Goal: Task Accomplishment & Management: Use online tool/utility

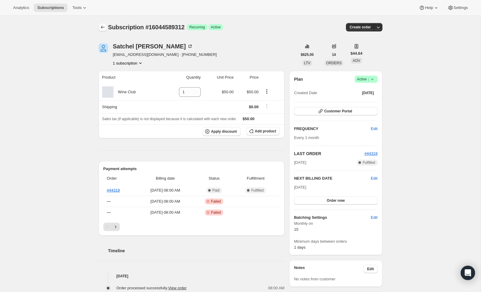
click at [99, 27] on button "Subscriptions" at bounding box center [103, 27] width 8 height 8
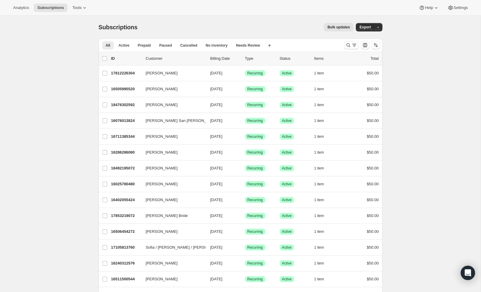
scroll to position [16, 0]
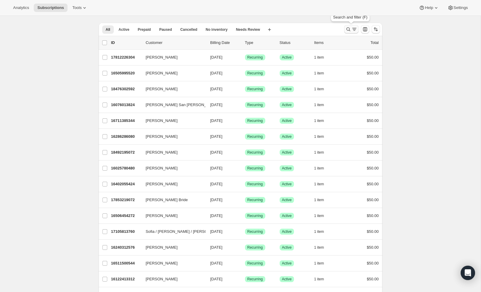
click at [349, 28] on icon "Search and filter results" at bounding box center [348, 29] width 4 height 4
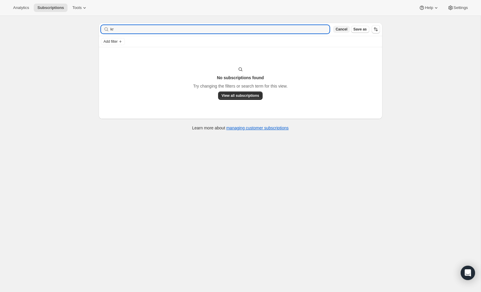
type input "k"
type input "Noah"
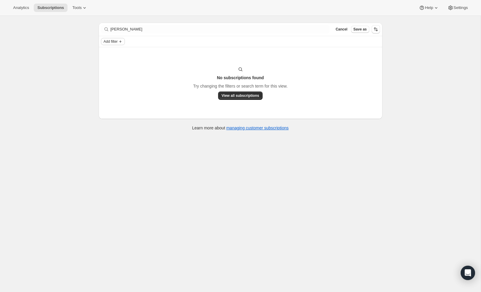
drag, startPoint x: 112, startPoint y: 42, endPoint x: 109, endPoint y: 44, distance: 3.4
click at [109, 44] on span "Add filter" at bounding box center [111, 41] width 14 height 5
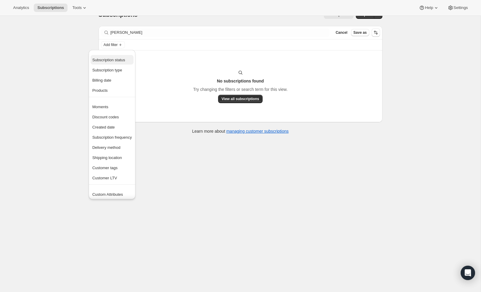
scroll to position [10, 0]
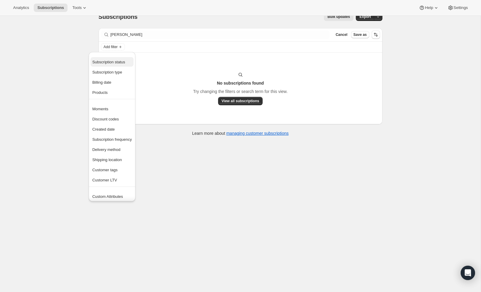
click at [114, 60] on span "Subscription status" at bounding box center [108, 62] width 33 height 4
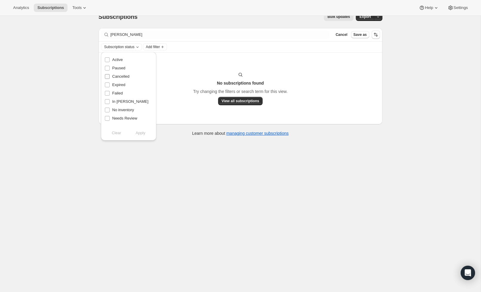
click at [117, 78] on span "Cancelled" at bounding box center [120, 76] width 17 height 4
click at [110, 78] on input "Cancelled" at bounding box center [107, 76] width 5 height 5
drag, startPoint x: 141, startPoint y: 133, endPoint x: 145, endPoint y: 131, distance: 4.0
click at [141, 133] on span "Apply" at bounding box center [141, 133] width 10 height 6
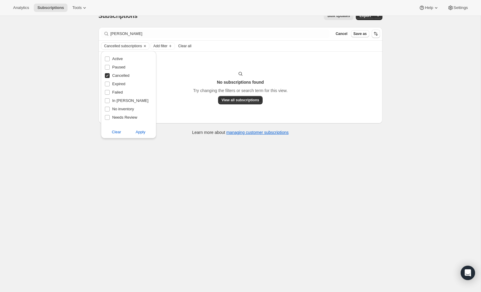
click at [118, 131] on span "Clear" at bounding box center [116, 132] width 9 height 6
checkbox input "false"
click at [344, 34] on span "Cancel" at bounding box center [341, 33] width 12 height 5
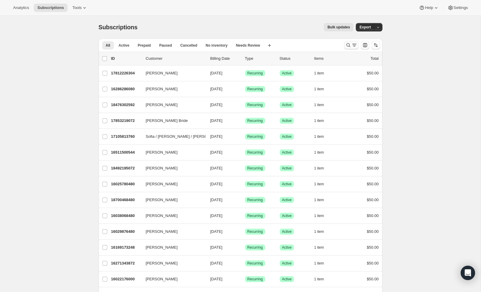
click at [343, 45] on div at bounding box center [362, 45] width 41 height 12
click at [340, 44] on div "All Active Prepaid Paused Cancelled No inventory Needs Review More views All Ac…" at bounding box center [241, 45] width 284 height 13
click at [355, 45] on icon "Search and filter results" at bounding box center [354, 45] width 6 height 6
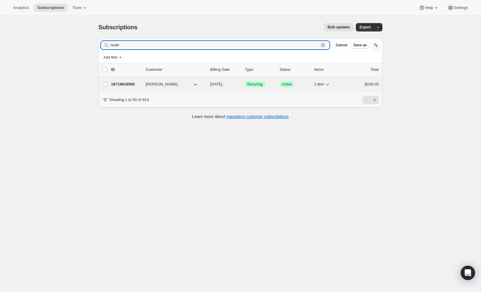
type input "noah"
click at [131, 84] on p "18718818560" at bounding box center [126, 84] width 30 height 6
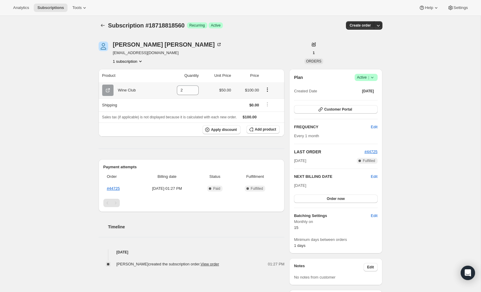
click at [269, 91] on icon "Product actions" at bounding box center [267, 90] width 6 height 6
click at [261, 102] on span "Swap variant" at bounding box center [267, 102] width 22 height 4
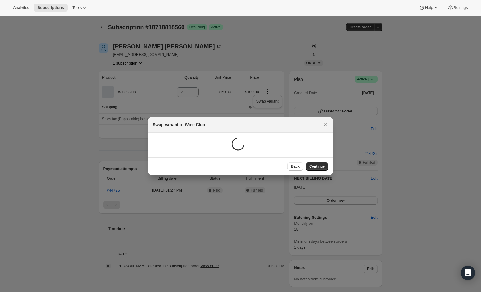
scroll to position [2, 0]
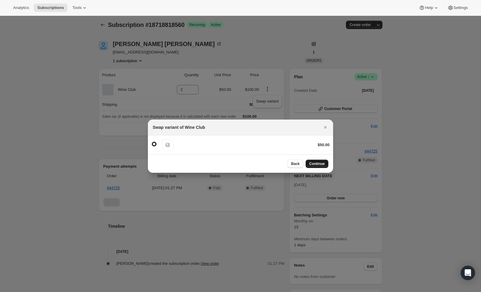
click at [318, 164] on span "Continue" at bounding box center [317, 163] width 16 height 5
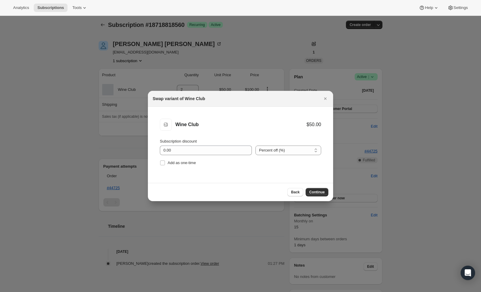
click at [315, 192] on span "Continue" at bounding box center [317, 192] width 16 height 5
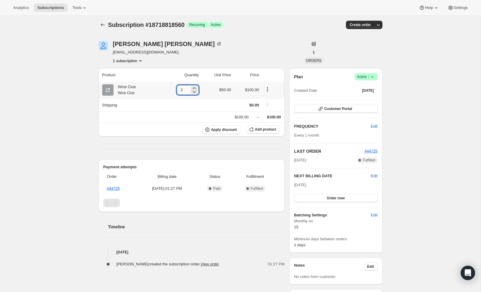
click at [186, 90] on input "2" at bounding box center [183, 90] width 13 height 10
click at [194, 92] on icon at bounding box center [194, 92] width 6 height 6
type input "1"
click at [177, 142] on div "Product Quantity Unit Price Price Wine Club Wine Club 1 $50.00 $50.00 Shipping …" at bounding box center [192, 167] width 186 height 199
click at [333, 197] on span "Order now" at bounding box center [336, 198] width 18 height 5
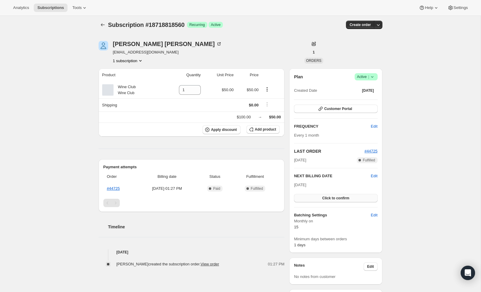
click at [333, 197] on span "Click to confirm" at bounding box center [335, 198] width 27 height 5
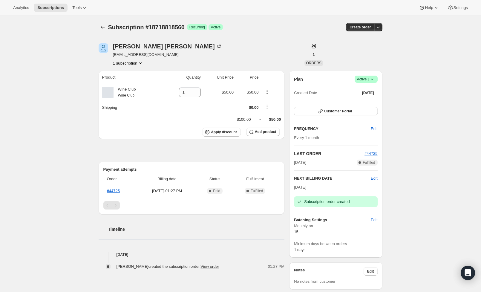
scroll to position [0, 0]
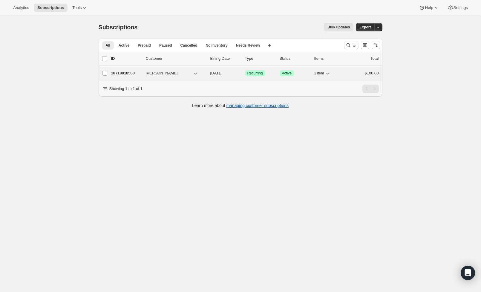
click at [134, 77] on div "18718818560 [PERSON_NAME] [DATE] Success Recurring Success Active 1 item $100.00" at bounding box center [245, 73] width 268 height 8
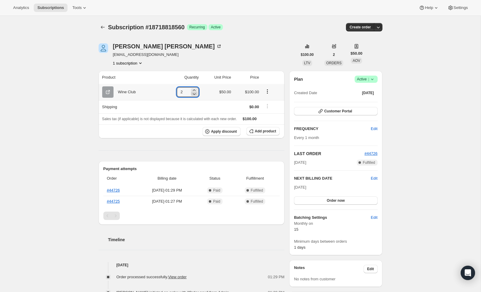
click at [191, 92] on div at bounding box center [194, 94] width 7 height 4
type input "1"
click at [267, 93] on icon "Product actions" at bounding box center [267, 91] width 6 height 6
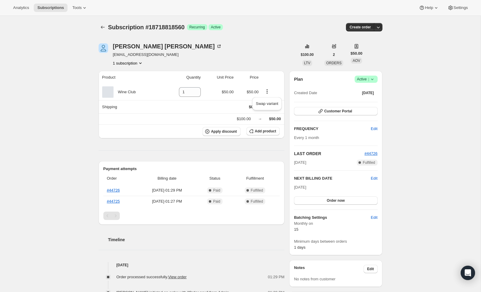
click at [190, 143] on div "Product Quantity Unit Price Price Wine Club 1 $50.00 $50.00 Shipping $0.00 $100…" at bounding box center [192, 191] width 186 height 240
click at [380, 28] on icon "button" at bounding box center [378, 27] width 6 height 6
click at [414, 71] on div "Subscription #18718818560. This page is ready Subscription #18718818560 Success…" at bounding box center [240, 220] width 481 height 409
click at [375, 29] on button "button" at bounding box center [378, 27] width 8 height 8
click at [409, 40] on div "Subscription #18718818560. This page is ready Subscription #18718818560 Success…" at bounding box center [240, 220] width 481 height 409
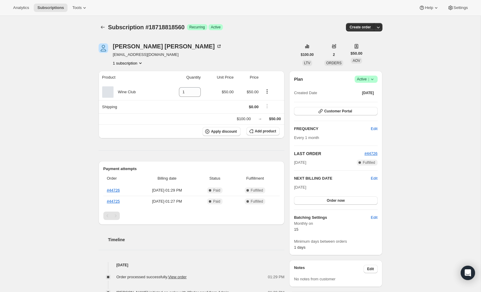
scroll to position [2, 0]
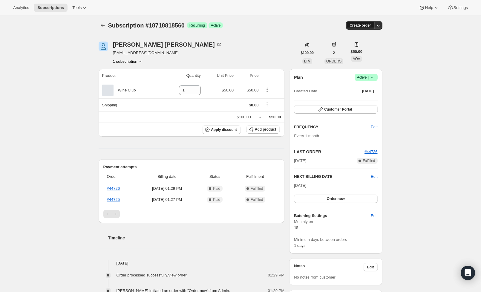
click at [362, 24] on span "Create order" at bounding box center [359, 25] width 21 height 5
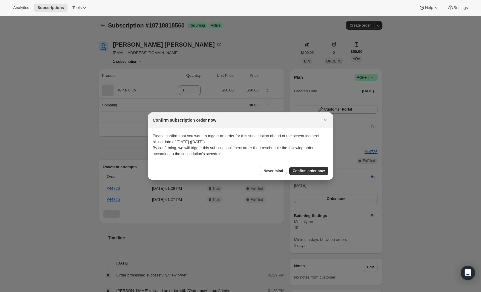
scroll to position [0, 0]
click at [313, 169] on span "Confirm order now" at bounding box center [309, 170] width 32 height 5
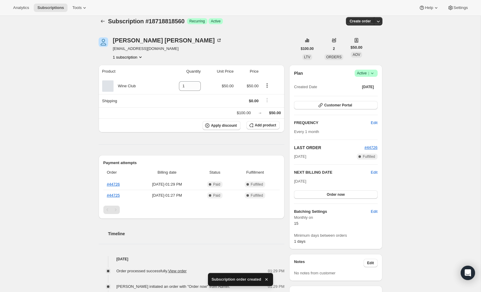
scroll to position [5, 0]
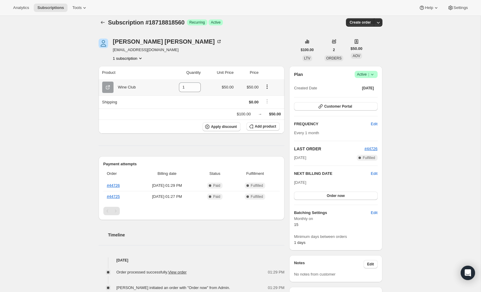
click at [269, 88] on icon "Product actions" at bounding box center [267, 87] width 6 height 6
click at [264, 98] on span "Swap variant" at bounding box center [267, 98] width 22 height 4
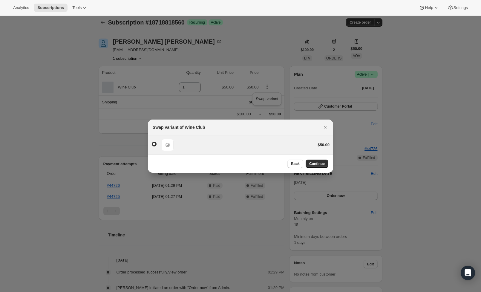
click at [156, 144] on span ":r44:" at bounding box center [154, 144] width 5 height 5
click at [152, 142] on input ":r44:" at bounding box center [152, 142] width 0 height 0
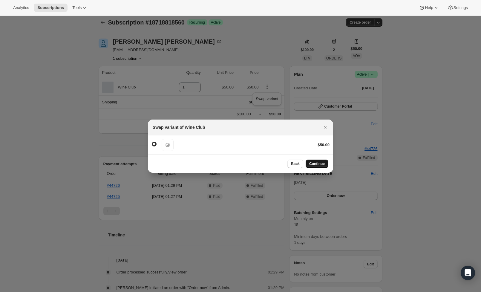
click at [327, 164] on button "Continue" at bounding box center [317, 164] width 23 height 8
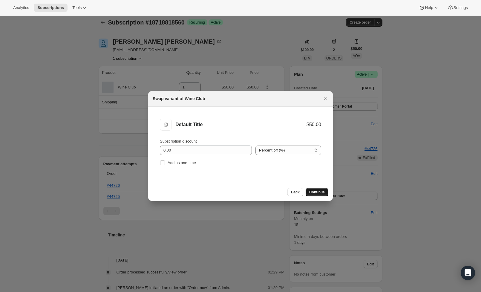
click at [315, 191] on span "Continue" at bounding box center [317, 192] width 16 height 5
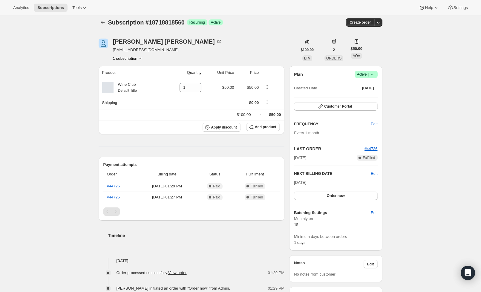
click at [241, 148] on div "Product Quantity Unit Price Price Wine Club Default Title 1 $50.00 $50.00 Shipp…" at bounding box center [192, 186] width 186 height 241
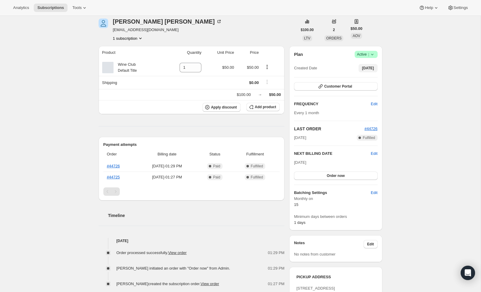
scroll to position [27, 0]
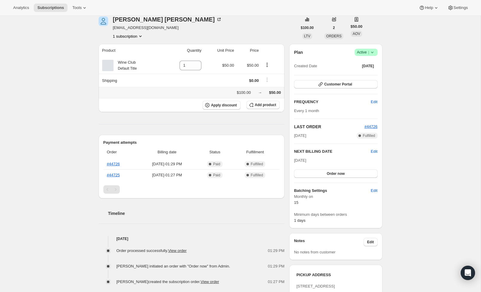
click at [258, 93] on div "→" at bounding box center [260, 93] width 4 height 6
click at [124, 35] on button "1 subscription" at bounding box center [128, 36] width 30 height 6
click at [252, 33] on div "[PERSON_NAME] [PERSON_NAME][EMAIL_ADDRESS][DOMAIN_NAME] 1 subscription" at bounding box center [198, 27] width 199 height 23
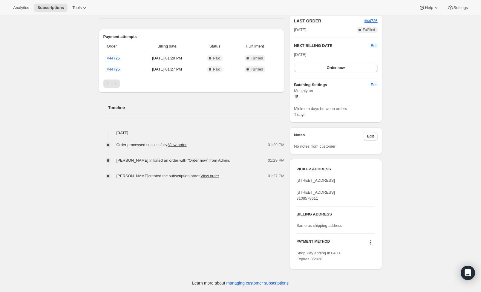
scroll to position [144, 0]
click at [326, 64] on button "Order now" at bounding box center [335, 68] width 83 height 8
click at [326, 65] on span "Click to confirm" at bounding box center [335, 67] width 27 height 5
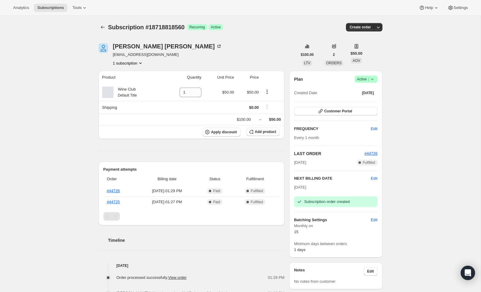
scroll to position [0, 0]
